Goal: Task Accomplishment & Management: Manage account settings

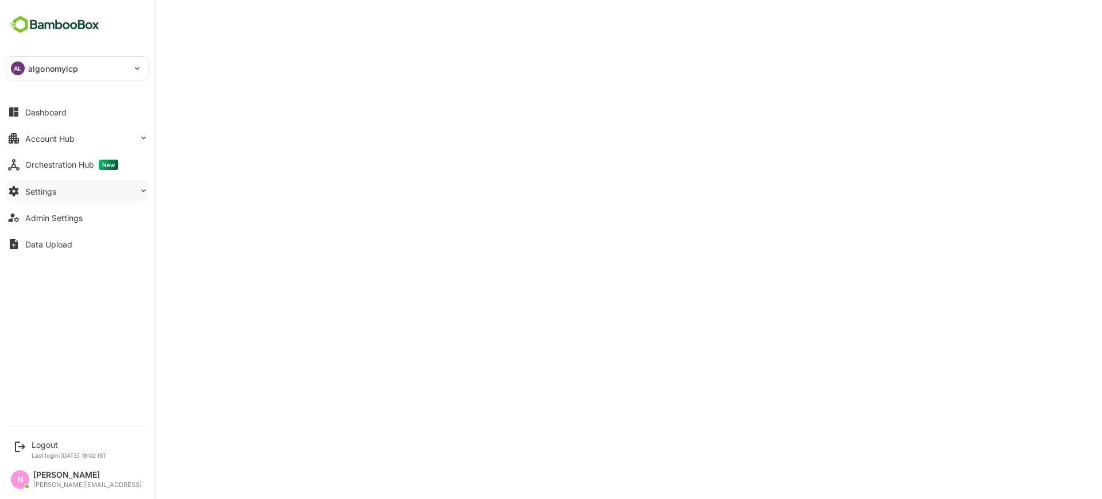
click at [44, 193] on div "Settings" at bounding box center [40, 192] width 31 height 10
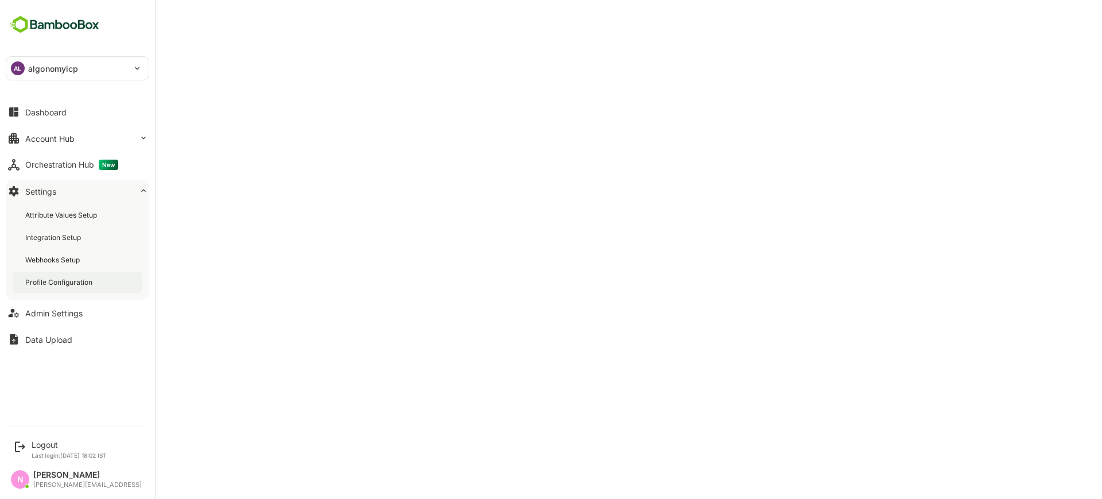
click at [62, 287] on div "Profile Configuration" at bounding box center [78, 282] width 130 height 21
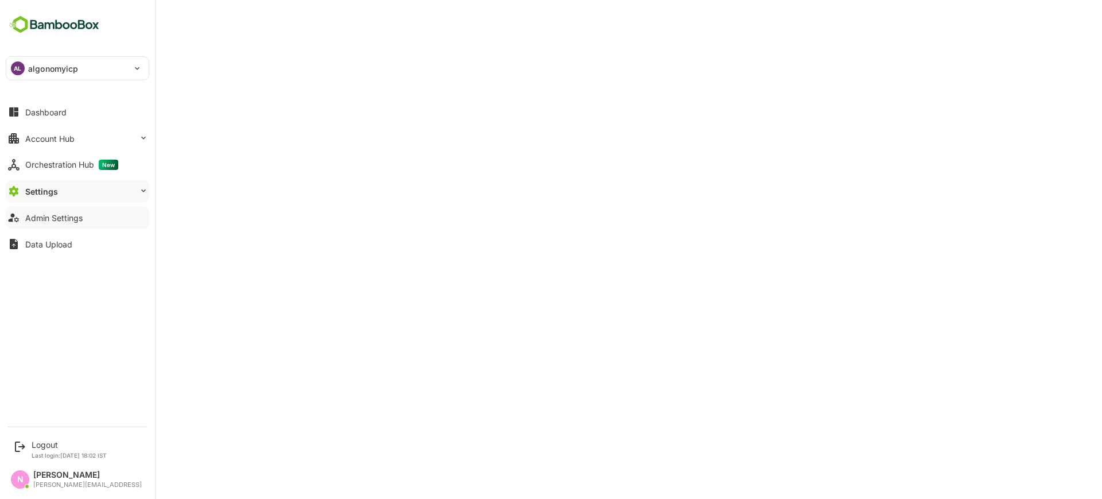
click at [73, 222] on div "Admin Settings" at bounding box center [53, 218] width 57 height 10
click at [80, 218] on div "Admin Settings" at bounding box center [53, 218] width 57 height 10
